Goal: Information Seeking & Learning: Learn about a topic

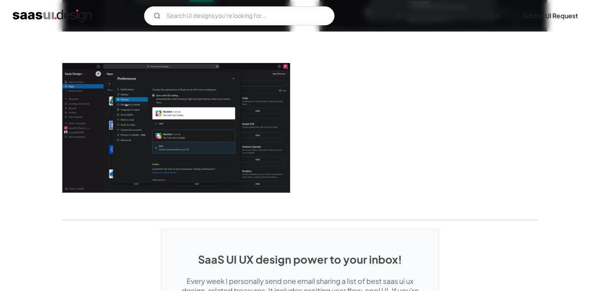
scroll to position [2063, 0]
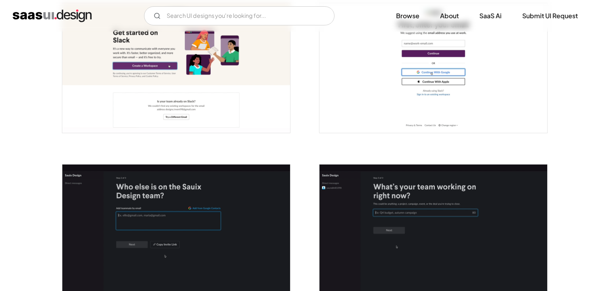
scroll to position [222, 0]
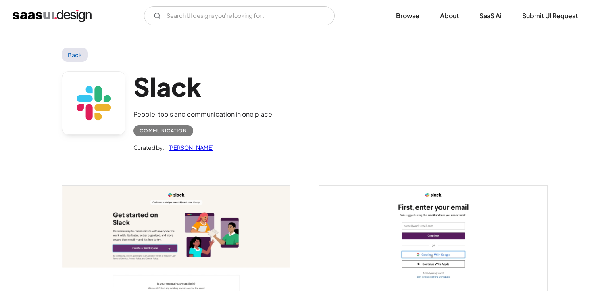
click at [312, 149] on div "Slack People, tools and communication in one place. Communication Curated by: S…" at bounding box center [300, 114] width 476 height 104
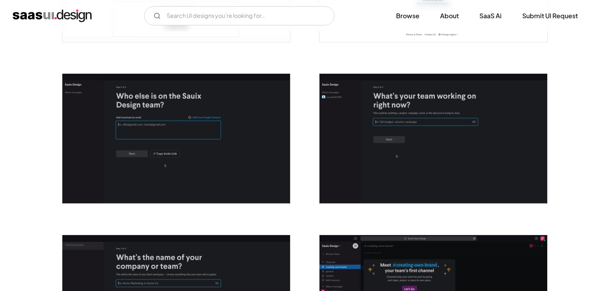
scroll to position [276, 0]
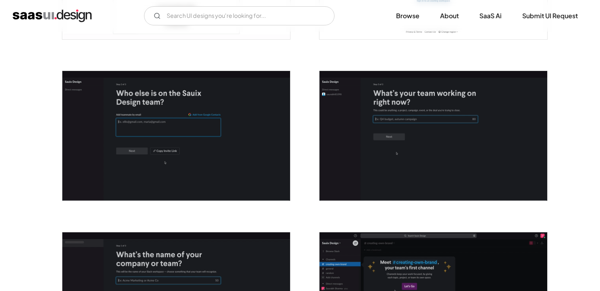
click at [203, 120] on img "open lightbox" at bounding box center [176, 136] width 228 height 130
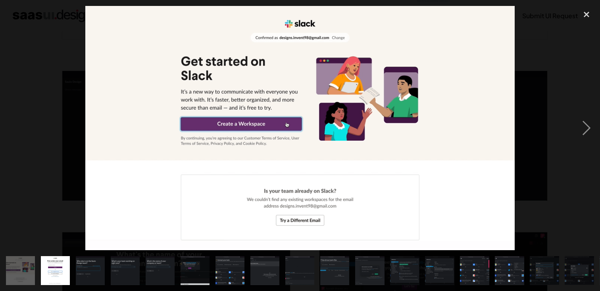
click at [569, 106] on div at bounding box center [300, 128] width 600 height 245
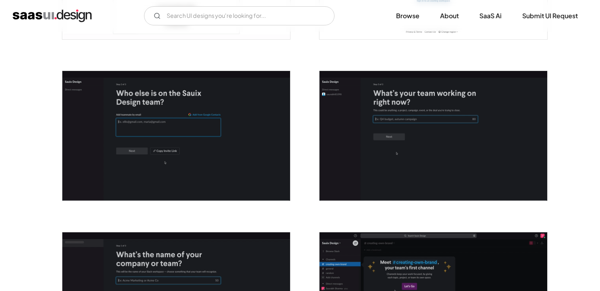
click at [40, 15] on img "home" at bounding box center [52, 16] width 79 height 13
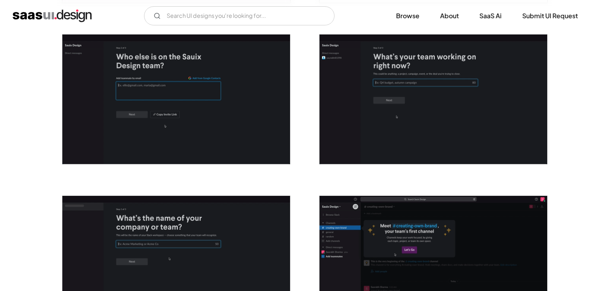
scroll to position [353, 0]
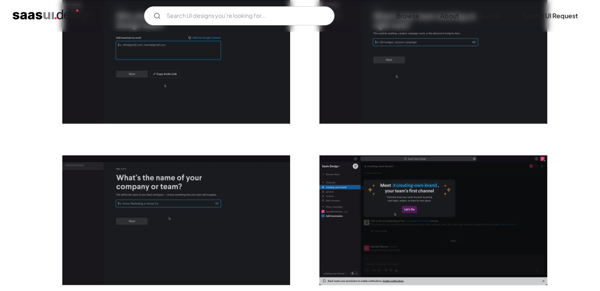
click at [44, 17] on img "home" at bounding box center [52, 16] width 79 height 13
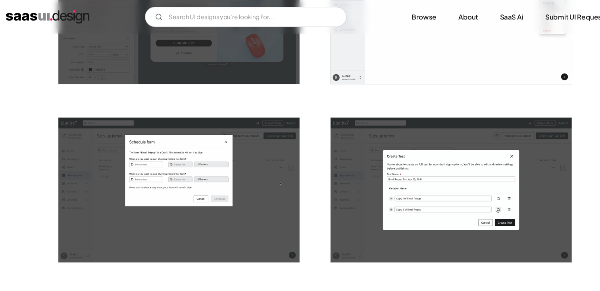
scroll to position [781, 0]
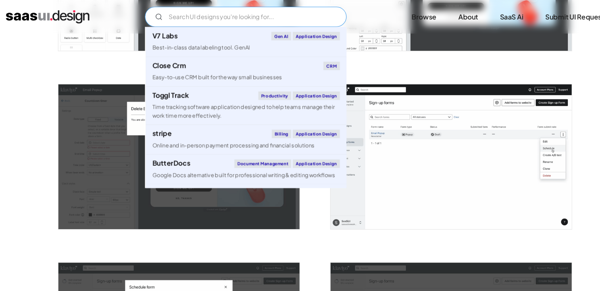
click at [272, 22] on input "Email Form" at bounding box center [239, 15] width 191 height 19
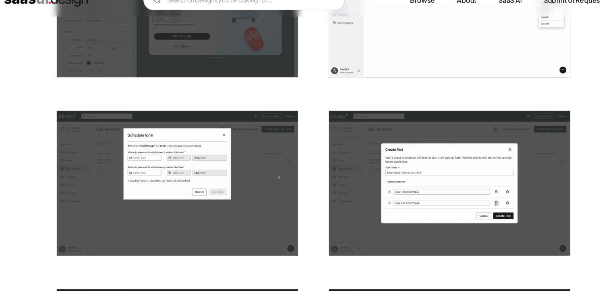
scroll to position [928, 0]
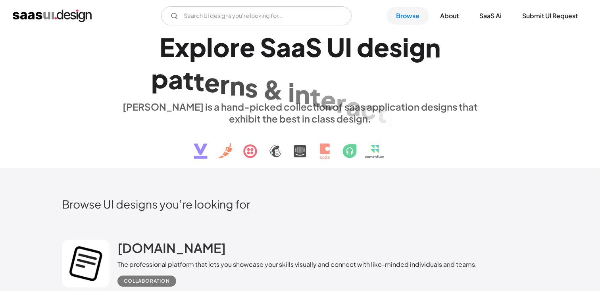
scroll to position [12, 0]
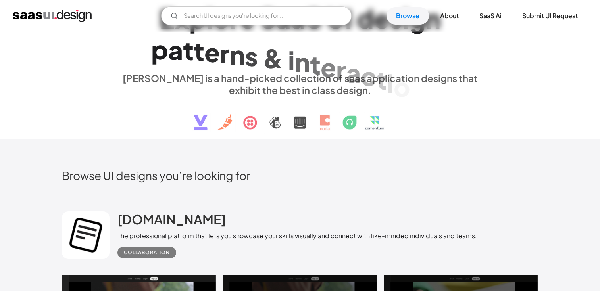
scroll to position [16, 0]
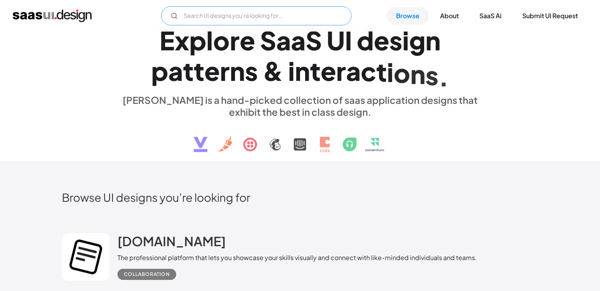
click at [240, 17] on input "Email Form" at bounding box center [256, 15] width 191 height 19
type input "steps"
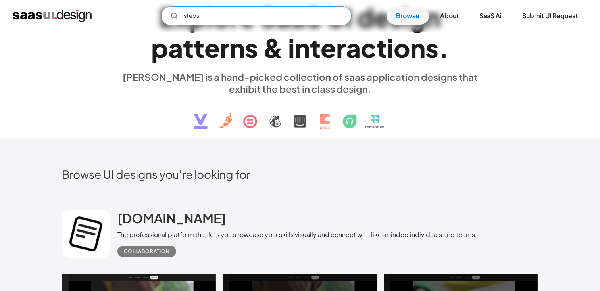
scroll to position [0, 0]
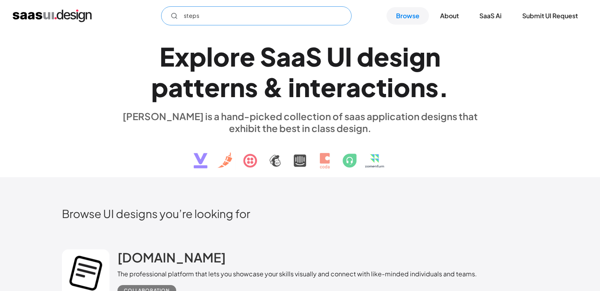
click at [277, 18] on input "steps" at bounding box center [256, 15] width 191 height 19
click at [174, 17] on icon "Email Form" at bounding box center [174, 15] width 7 height 7
click at [217, 17] on input "steps" at bounding box center [256, 15] width 191 height 19
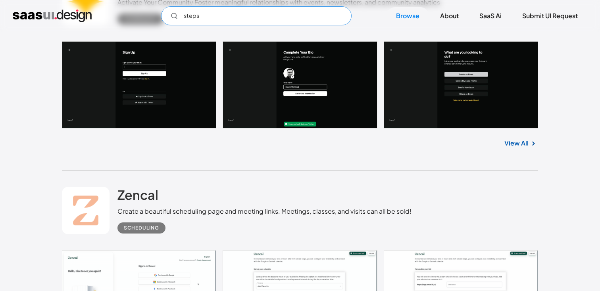
scroll to position [644, 0]
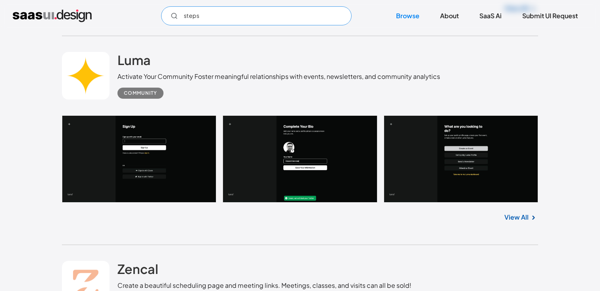
click at [221, 19] on input "steps" at bounding box center [256, 15] width 191 height 19
click at [59, 18] on img "home" at bounding box center [52, 16] width 79 height 13
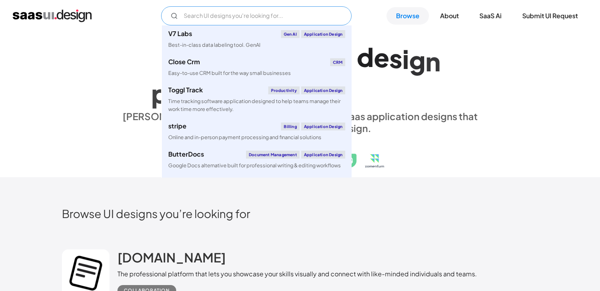
click at [207, 19] on input "Email Form" at bounding box center [256, 15] width 191 height 19
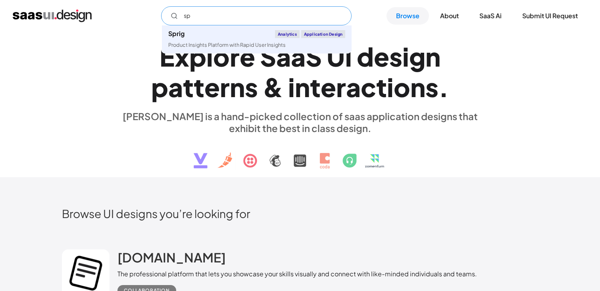
type input "s"
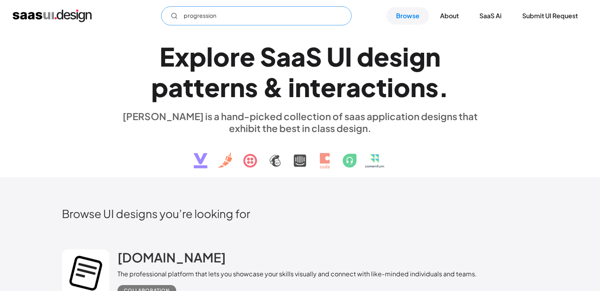
click at [254, 15] on input "progression" at bounding box center [256, 15] width 191 height 19
type input "p"
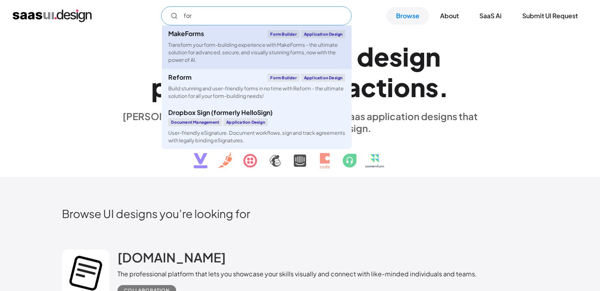
click at [208, 44] on div "Transform your form-building experience with MakeForms - the ultimate solution …" at bounding box center [256, 52] width 177 height 23
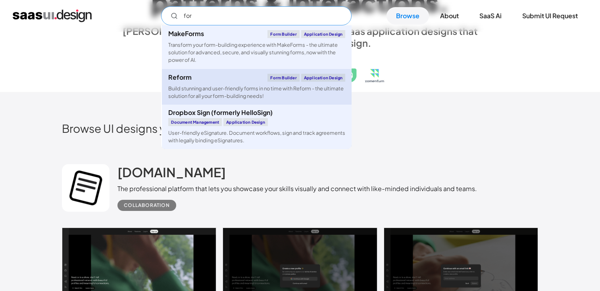
scroll to position [91, 0]
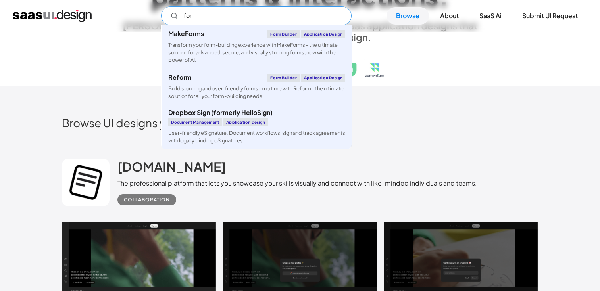
click at [239, 19] on input "for" at bounding box center [256, 15] width 191 height 19
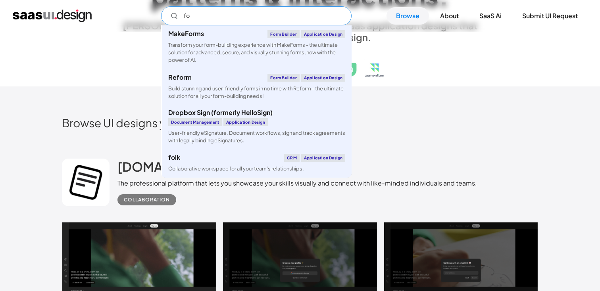
type input "f"
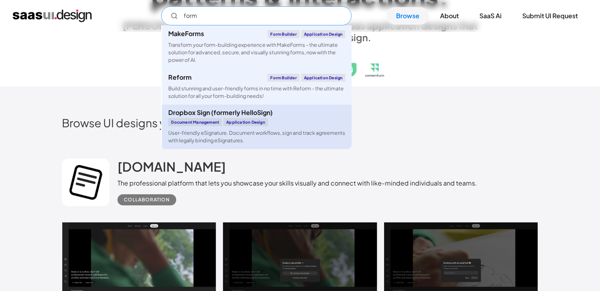
click at [283, 118] on div "Dropbox Sign (formerly HelloSign) Document Management Application Design" at bounding box center [256, 118] width 177 height 17
type input "form"
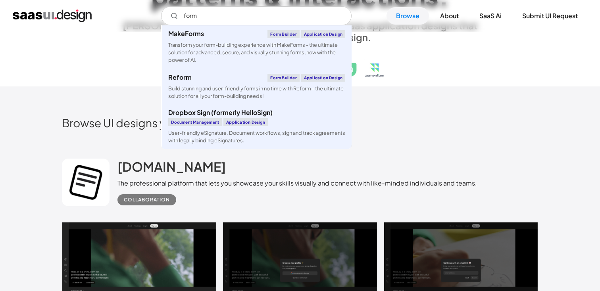
click at [446, 170] on div "Read.cv The professional platform that lets you showcase your skills visually a…" at bounding box center [298, 182] width 360 height 47
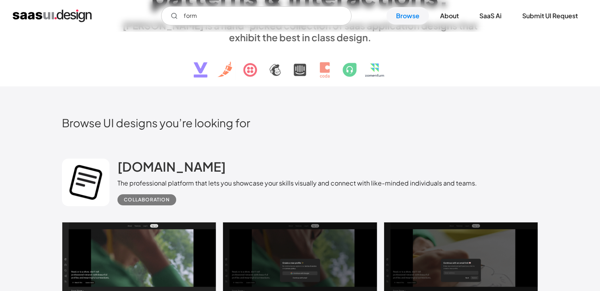
click at [291, 4] on div "form MakeForms Form Builder Application Design Transform your form-building exp…" at bounding box center [300, 16] width 600 height 32
click at [291, 20] on input "form" at bounding box center [256, 15] width 191 height 19
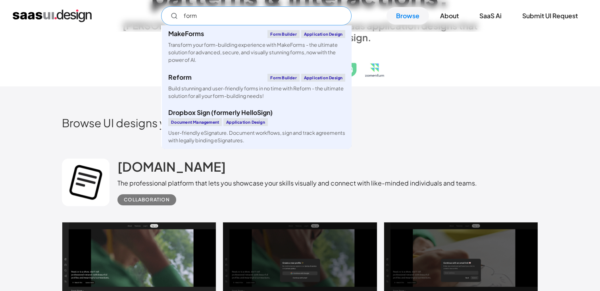
click at [291, 20] on input "form" at bounding box center [256, 15] width 191 height 19
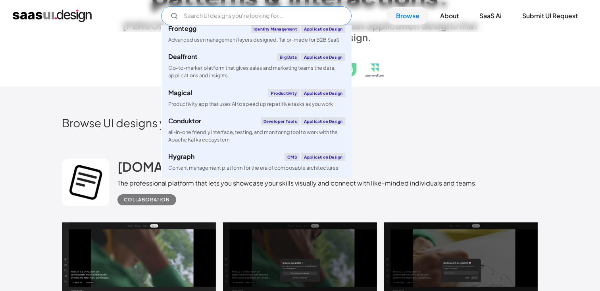
scroll to position [1070, 0]
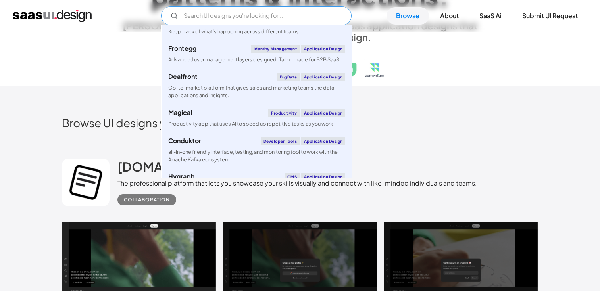
click at [285, 13] on input "Email Form" at bounding box center [256, 15] width 191 height 19
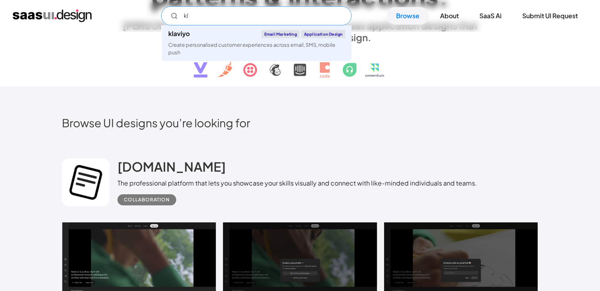
scroll to position [0, 0]
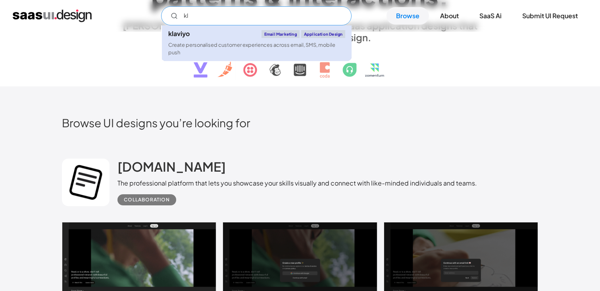
type input "k"
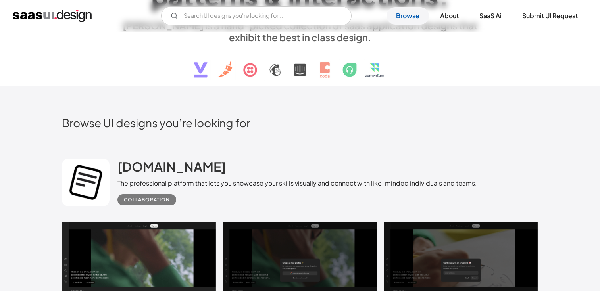
click at [411, 17] on link "Browse" at bounding box center [408, 15] width 42 height 17
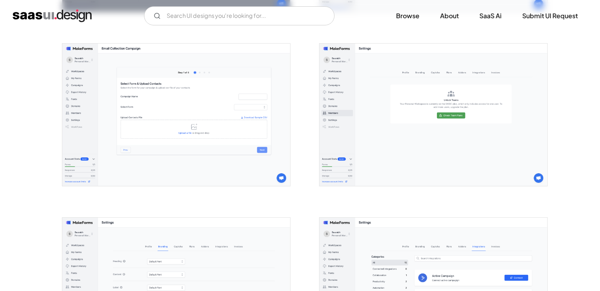
scroll to position [1723, 0]
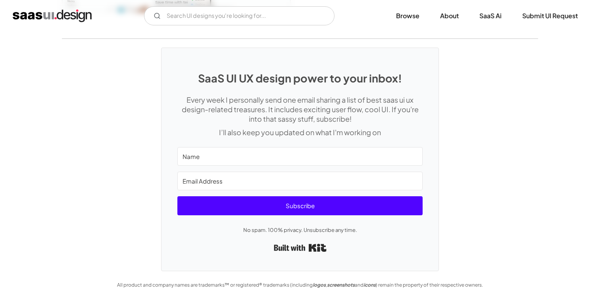
scroll to position [1839, 0]
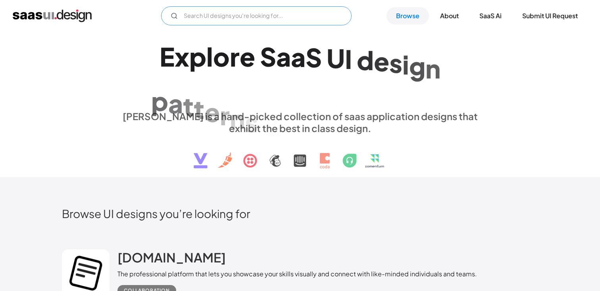
click at [292, 9] on input "Email Form" at bounding box center [256, 15] width 191 height 19
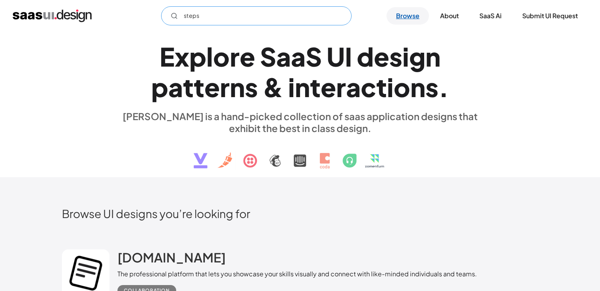
type input "steps"
click at [409, 20] on link "Browse" at bounding box center [408, 15] width 42 height 17
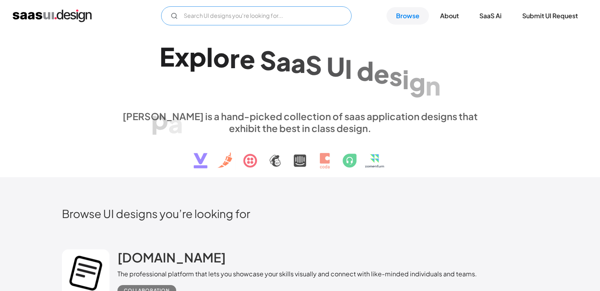
click at [270, 7] on input "Email Form" at bounding box center [256, 15] width 191 height 19
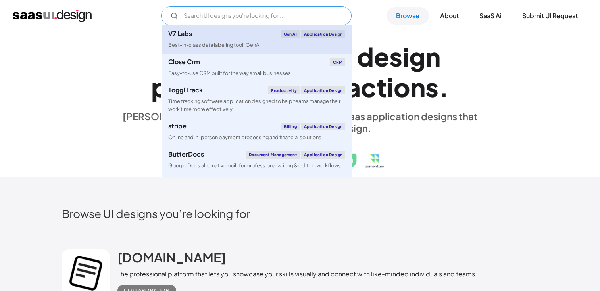
click at [204, 46] on div "Best-in-class data labeling tool. GenAI" at bounding box center [214, 45] width 92 height 8
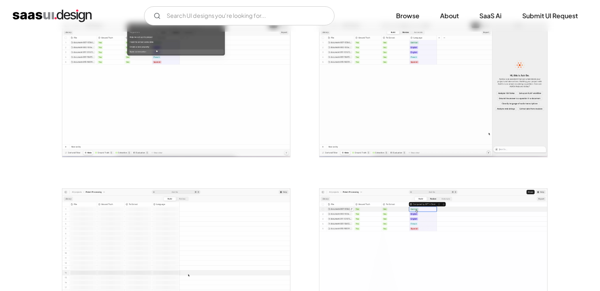
scroll to position [1336, 0]
